Goal: Information Seeking & Learning: Learn about a topic

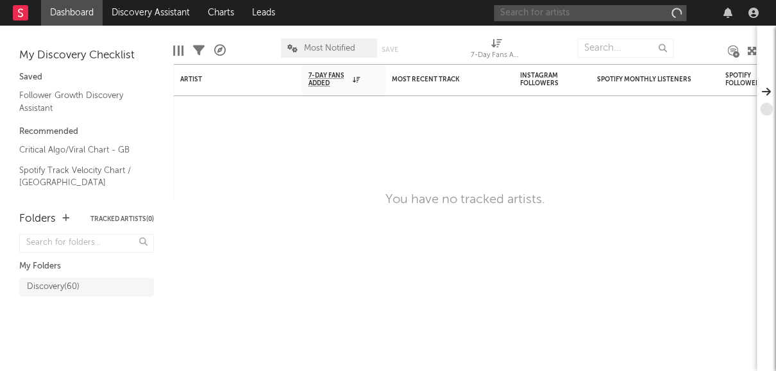
click at [632, 16] on input "text" at bounding box center [590, 13] width 192 height 16
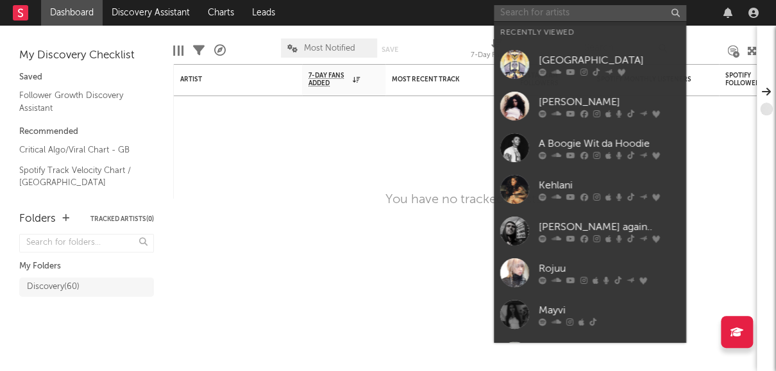
paste input "amiify"
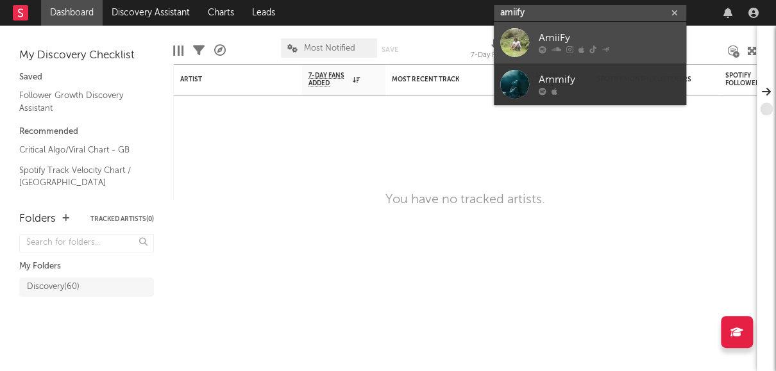
type input "amiify"
click at [594, 42] on div "AmiiFy" at bounding box center [609, 38] width 141 height 15
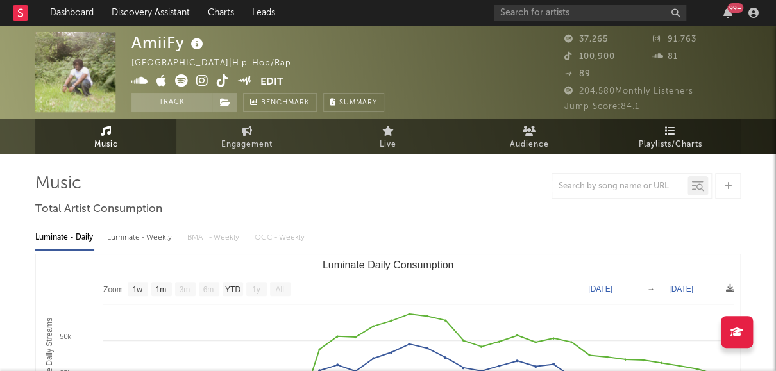
click at [628, 130] on link "Playlists/Charts" at bounding box center [670, 136] width 141 height 35
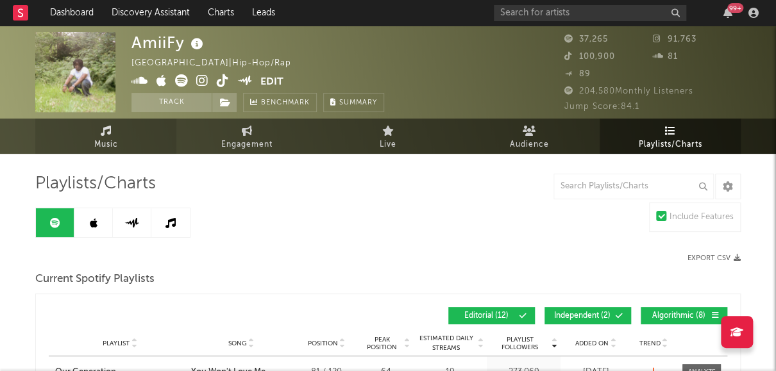
click at [115, 130] on link "Music" at bounding box center [105, 136] width 141 height 35
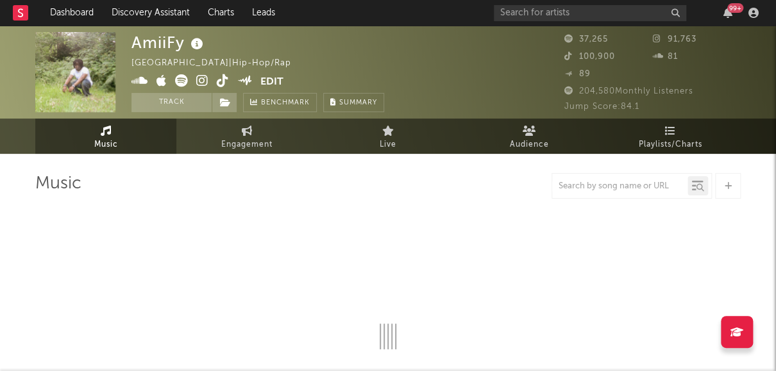
select select "1w"
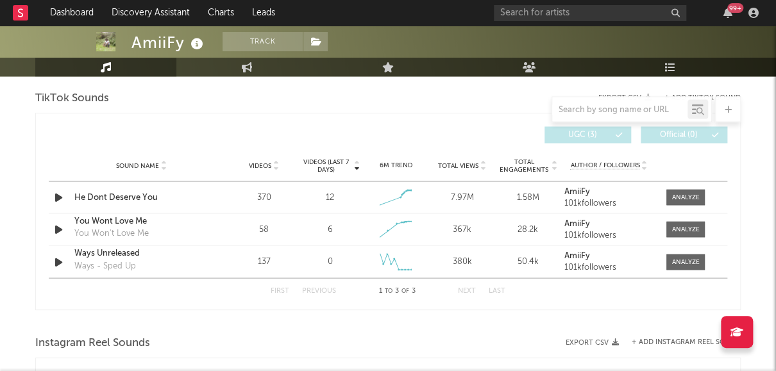
scroll to position [865, 0]
click at [682, 192] on div at bounding box center [686, 197] width 28 height 10
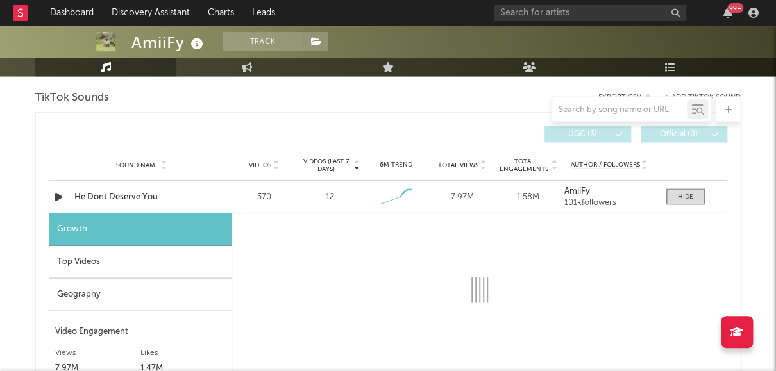
select select "1w"
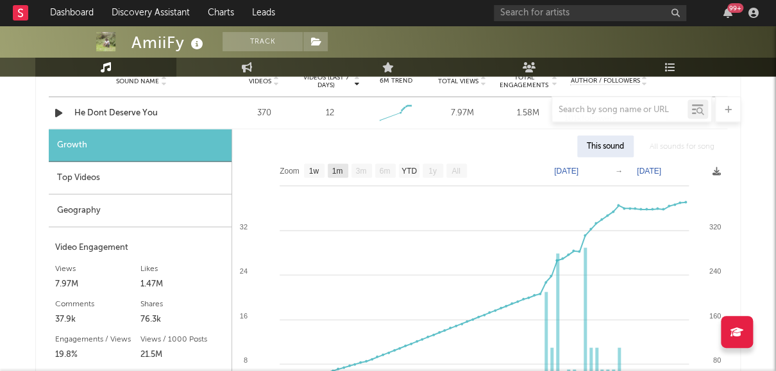
scroll to position [973, 0]
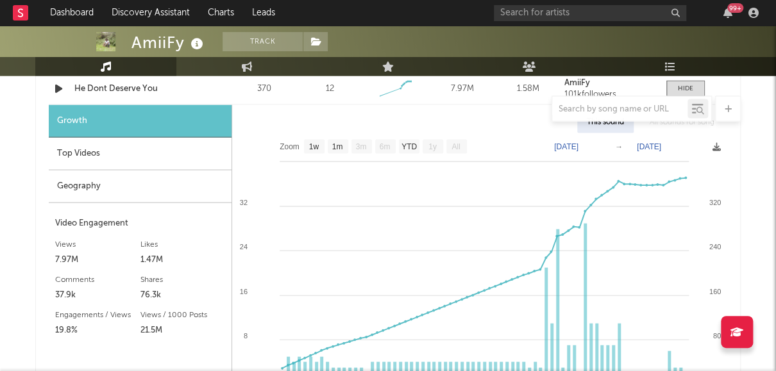
click at [81, 156] on div "Top Videos" at bounding box center [140, 154] width 183 height 33
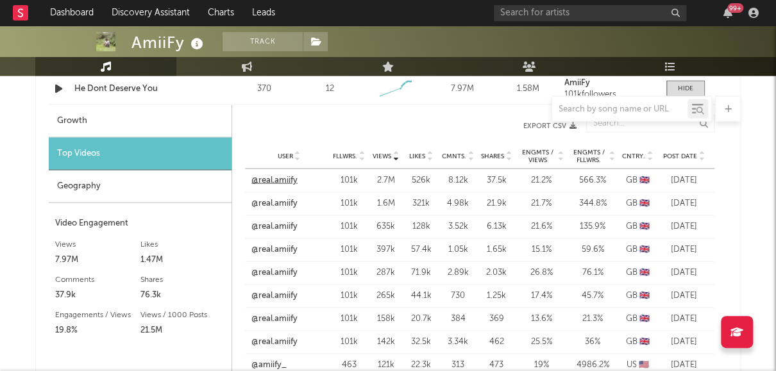
click at [273, 176] on link "@real.amiify" at bounding box center [274, 180] width 46 height 13
